Goal: Find specific page/section: Find specific page/section

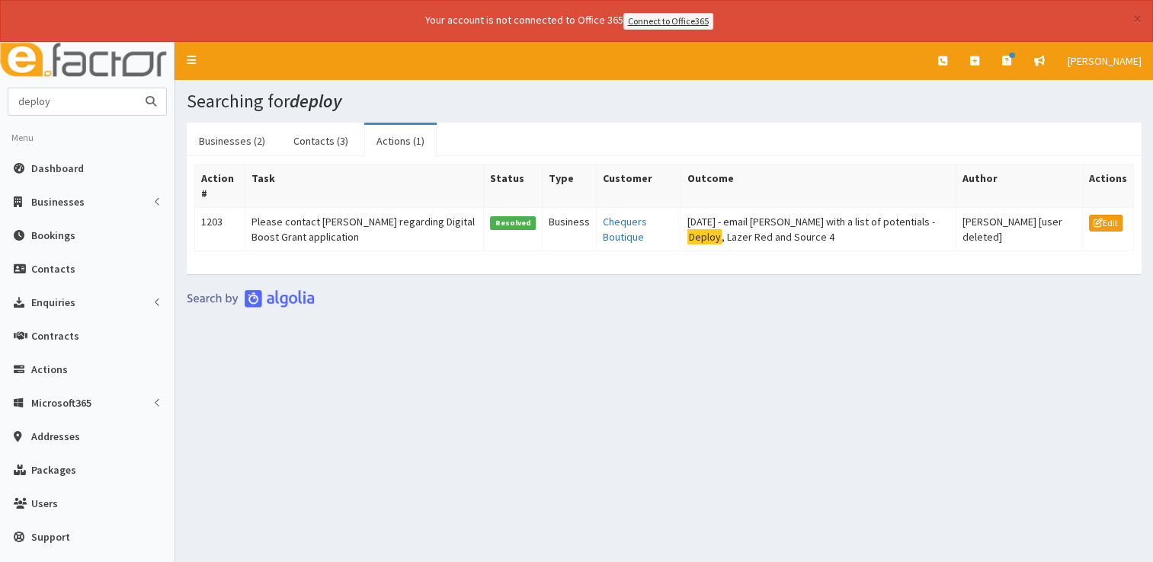
drag, startPoint x: 58, startPoint y: 102, endPoint x: -3, endPoint y: 100, distance: 61.0
click at [0, 100] on html "× Your account is not connected to Office 365 Connect to Office365 E Toggle nav…" at bounding box center [576, 302] width 1153 height 604
type input "f1 grp"
click at [136, 88] on button "submit" at bounding box center [151, 101] width 30 height 27
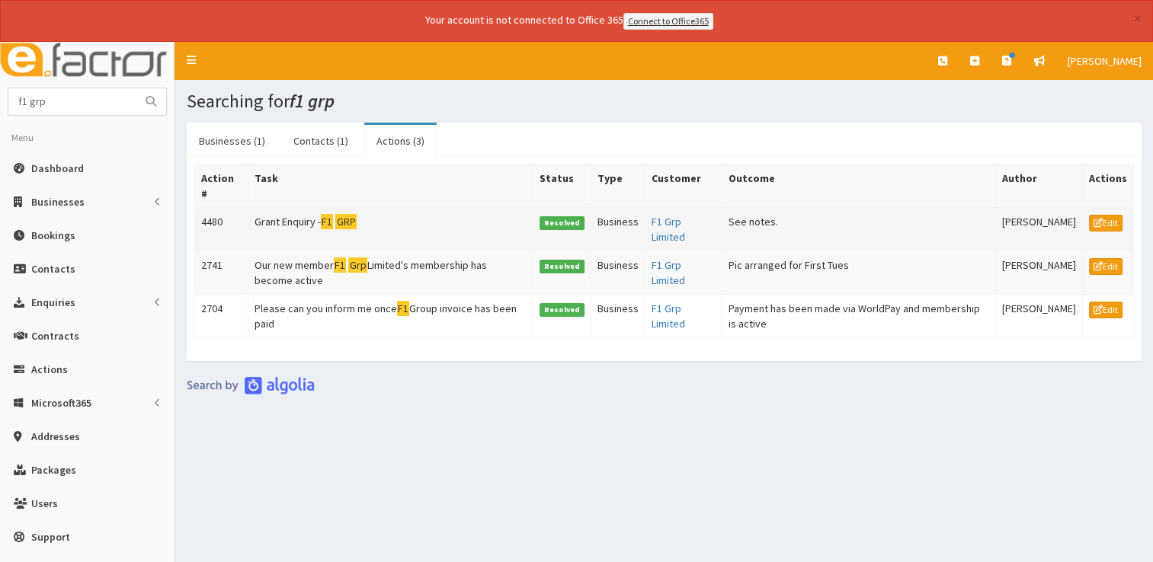
click at [301, 212] on td "Grant Enquiry - F1 GRP" at bounding box center [390, 228] width 285 height 43
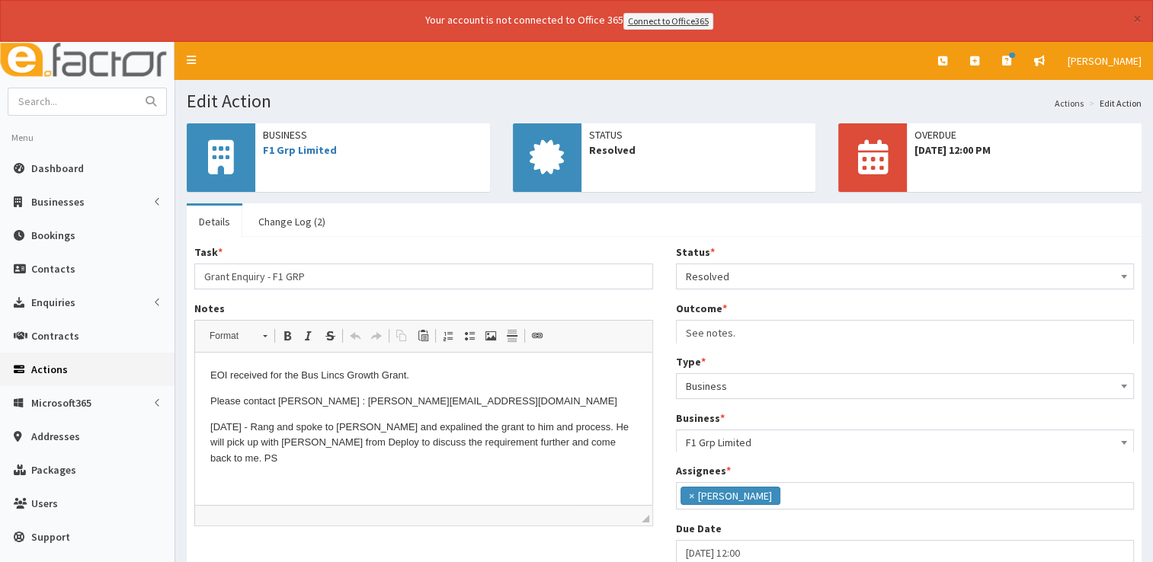
scroll to position [80, 0]
click at [315, 148] on link "F1 Grp Limited" at bounding box center [300, 150] width 74 height 14
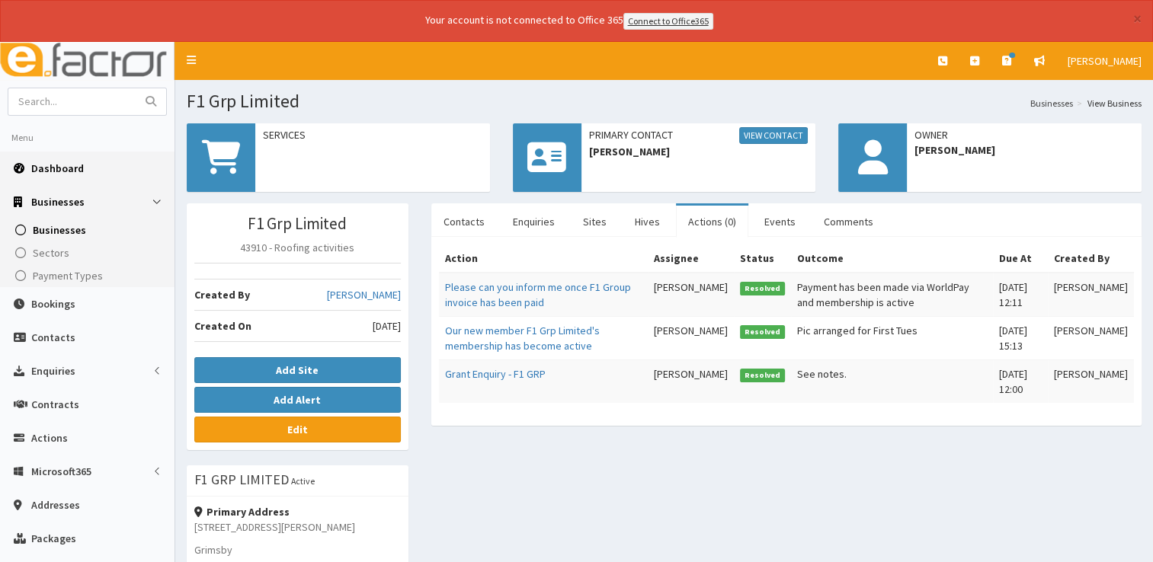
click at [62, 165] on span "Dashboard" at bounding box center [57, 169] width 53 height 14
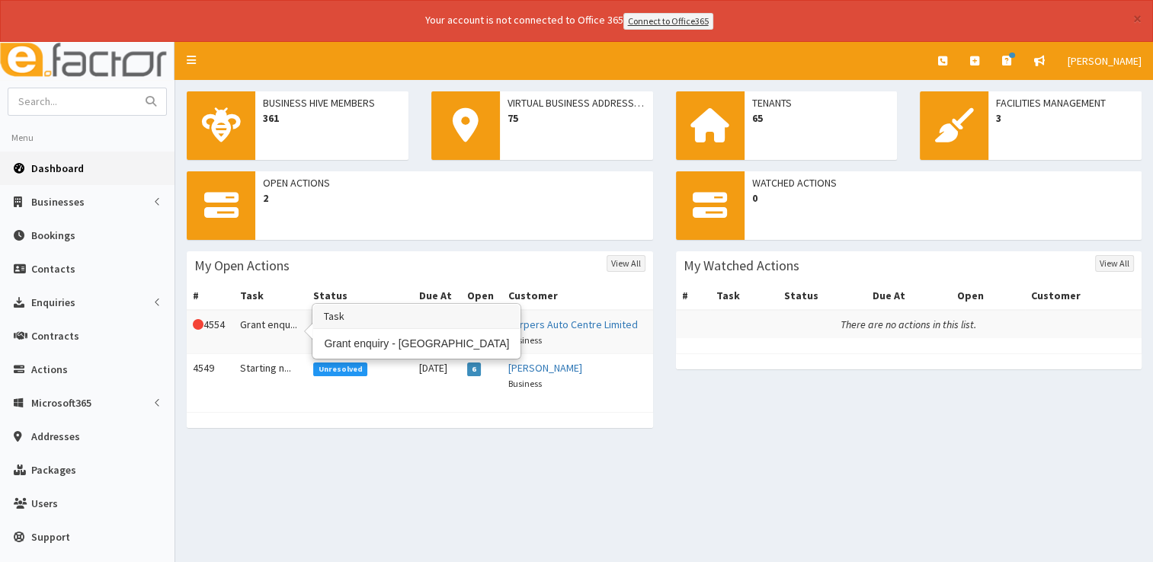
click at [271, 325] on td "Grant enqu..." at bounding box center [271, 332] width 74 height 44
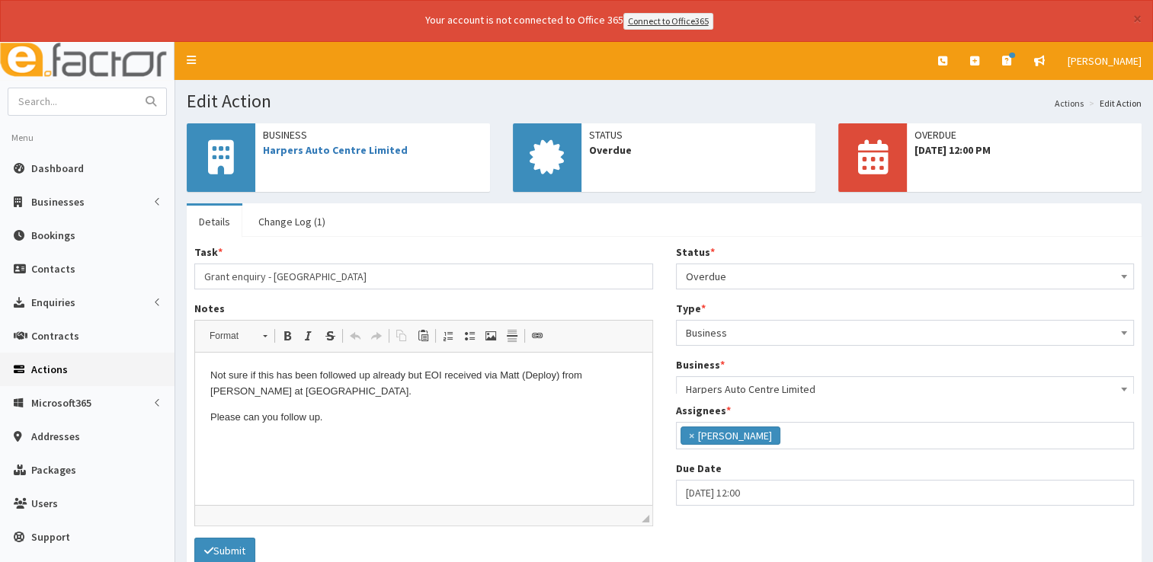
scroll to position [80, 0]
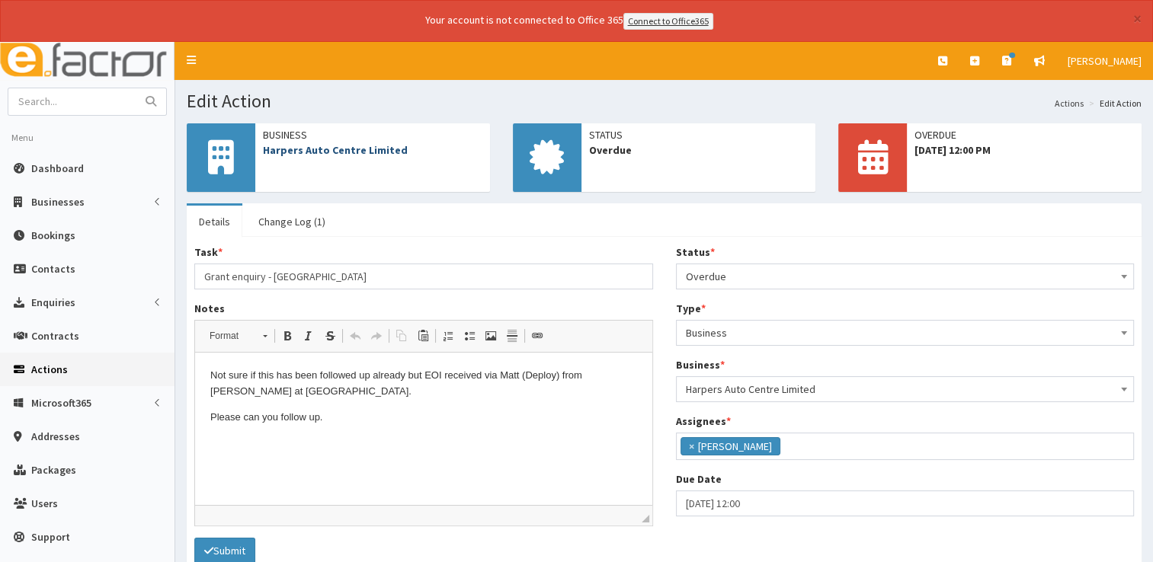
click at [372, 150] on link "Harpers Auto Centre Limited" at bounding box center [335, 150] width 145 height 14
click at [661, 270] on div "Task * Grant enquiry - Harpers Auto Centre Notes <p>Not sure if this has been f…" at bounding box center [423, 391] width 481 height 293
click at [94, 99] on input "text" at bounding box center [72, 101] width 128 height 27
type input "ML Anderson"
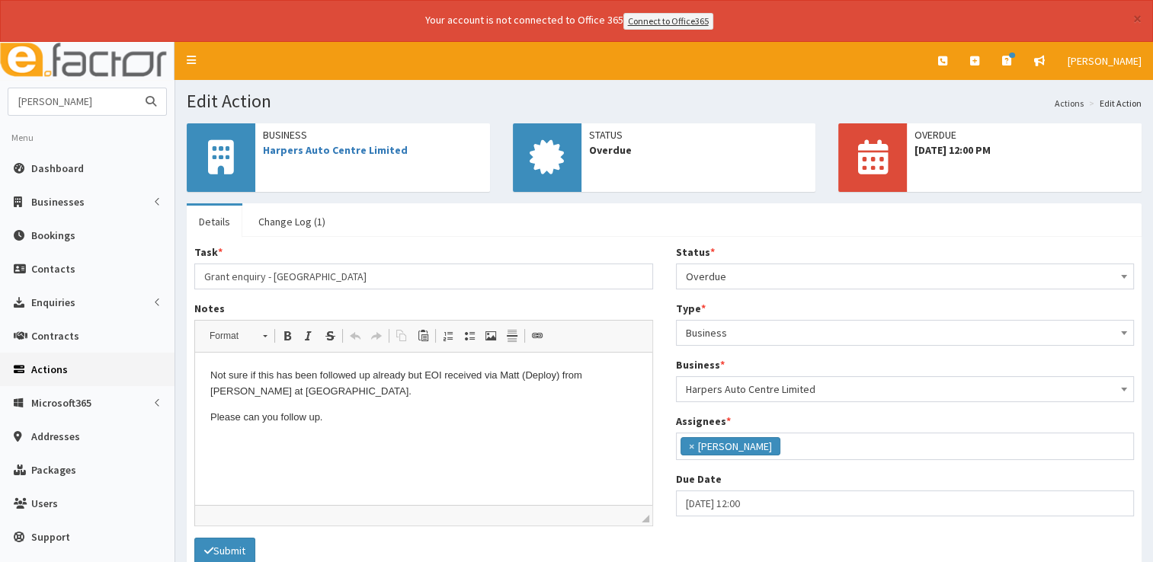
click at [136, 88] on button "submit" at bounding box center [151, 101] width 30 height 27
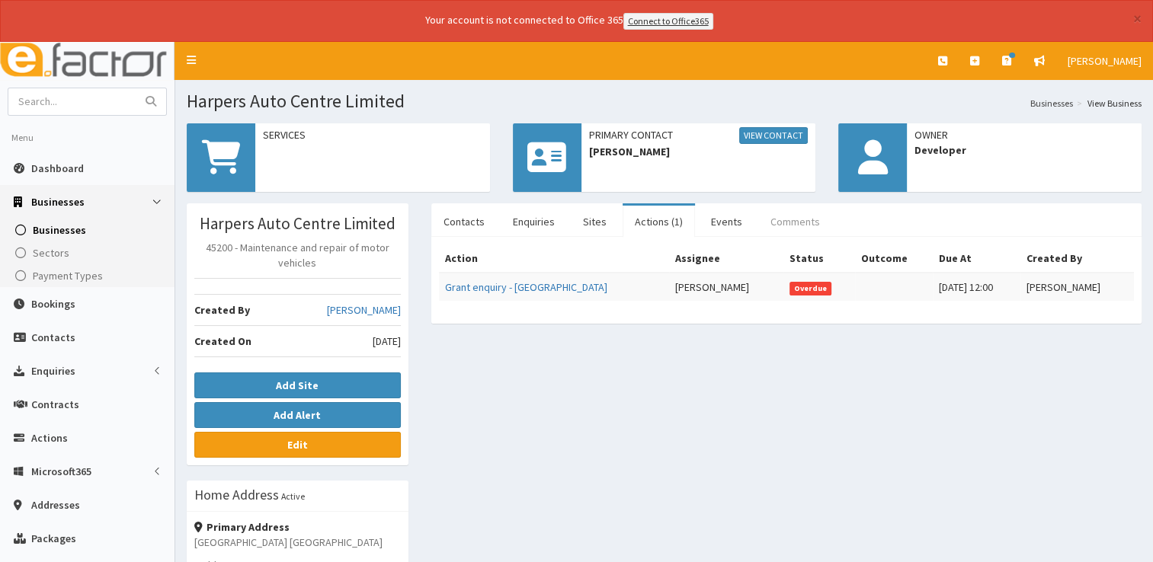
click at [769, 225] on link "Comments" at bounding box center [795, 222] width 74 height 32
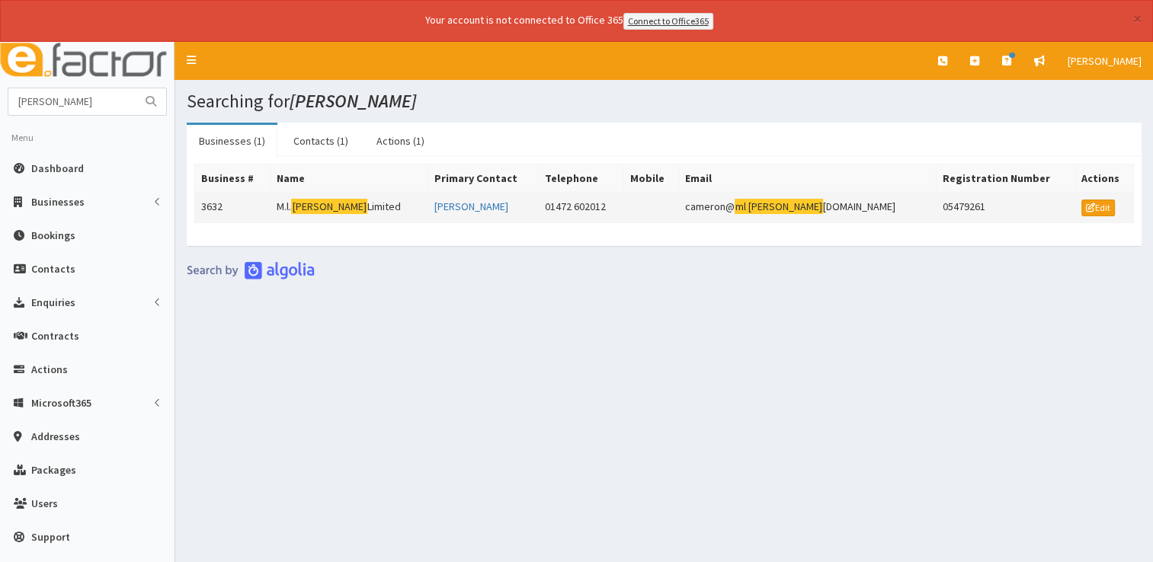
click at [334, 200] on mark "anderson" at bounding box center [329, 207] width 76 height 16
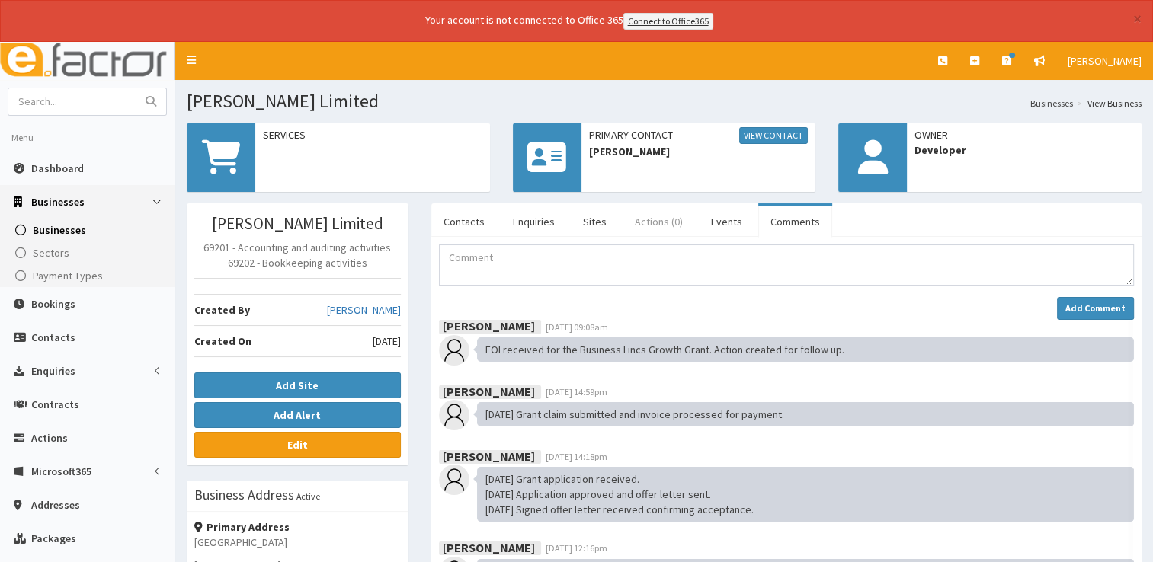
click at [650, 213] on link "Actions (0)" at bounding box center [658, 222] width 72 height 32
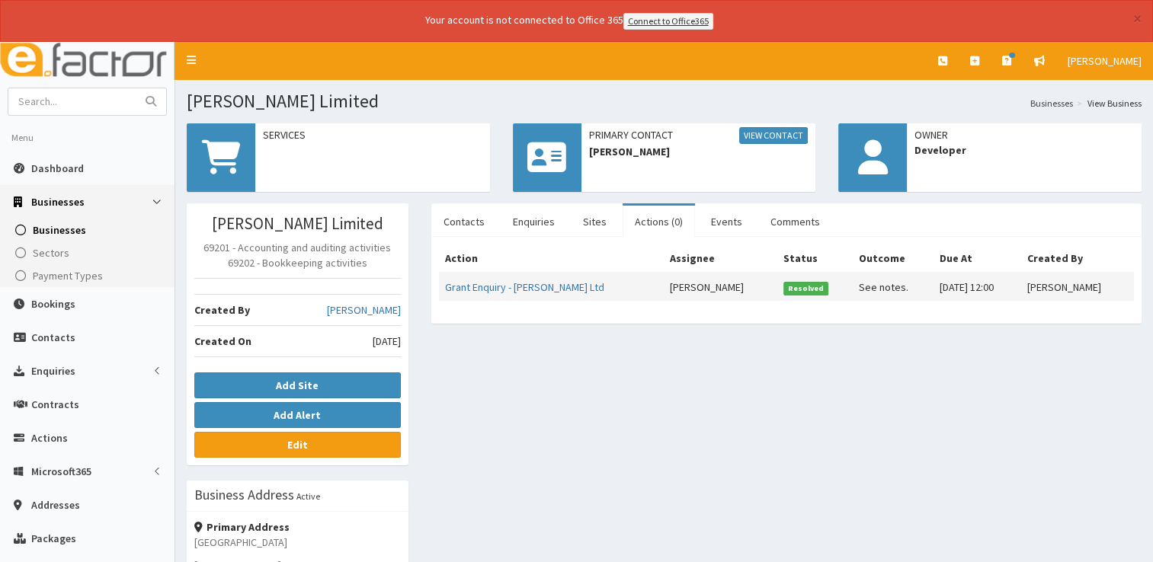
click at [542, 294] on td "Grant Enquiry - [PERSON_NAME] Ltd" at bounding box center [552, 287] width 226 height 28
click at [542, 283] on link "Grant Enquiry - [PERSON_NAME] Ltd" at bounding box center [524, 287] width 159 height 14
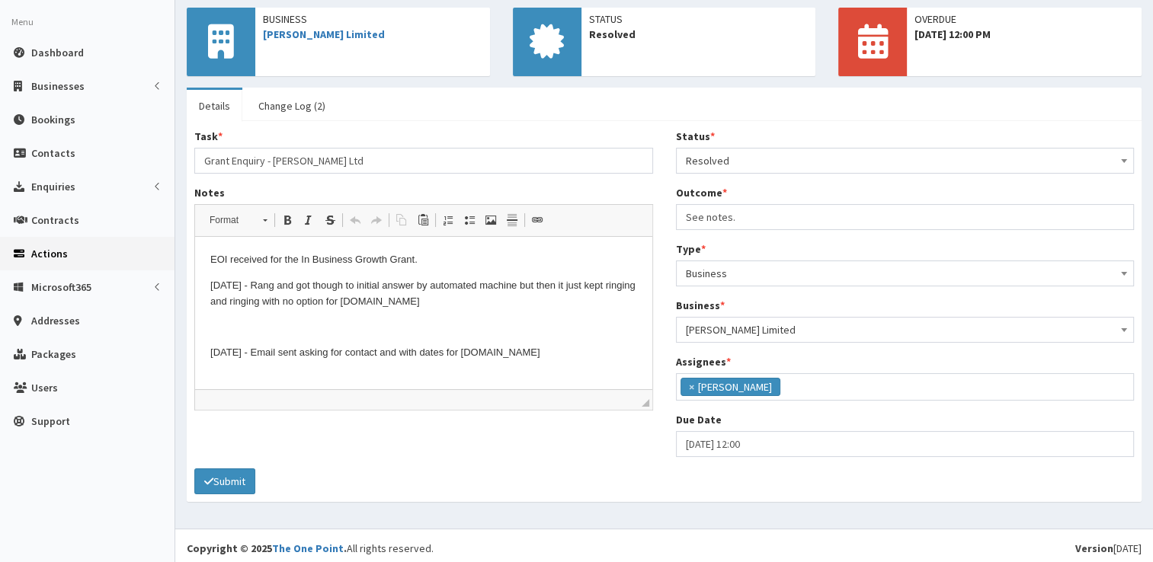
scroll to position [119, 0]
